Goal: Task Accomplishment & Management: Manage account settings

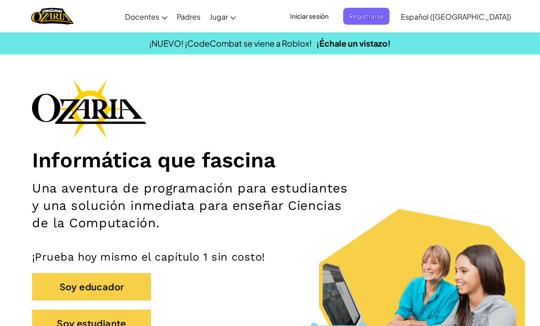
click at [389, 14] on span "Registrarse" at bounding box center [366, 16] width 46 height 17
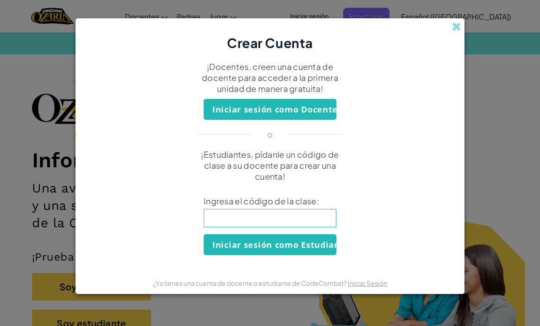
click at [459, 22] on span at bounding box center [456, 27] width 10 height 10
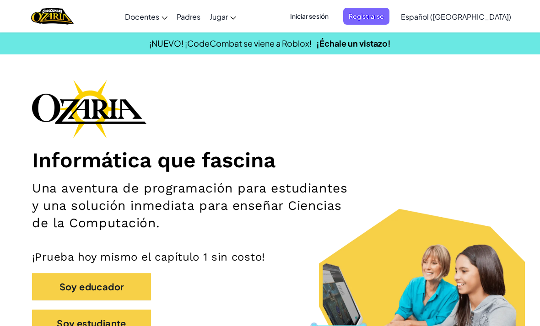
click at [334, 14] on span "Iniciar sesión" at bounding box center [309, 16] width 49 height 17
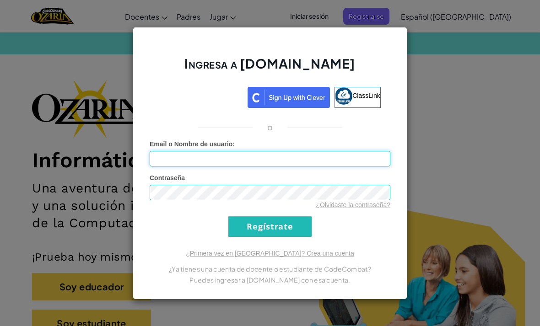
click at [283, 160] on input "Email o Nombre de usuario :" at bounding box center [270, 159] width 241 height 16
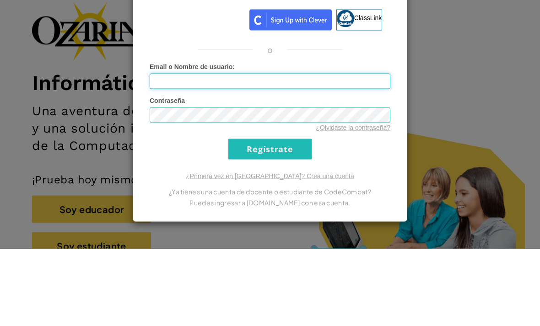
type input "[EMAIL_ADDRESS][DOMAIN_NAME]"
click at [270, 216] on input "Regístrate" at bounding box center [269, 226] width 83 height 21
